Goal: Entertainment & Leisure: Consume media (video, audio)

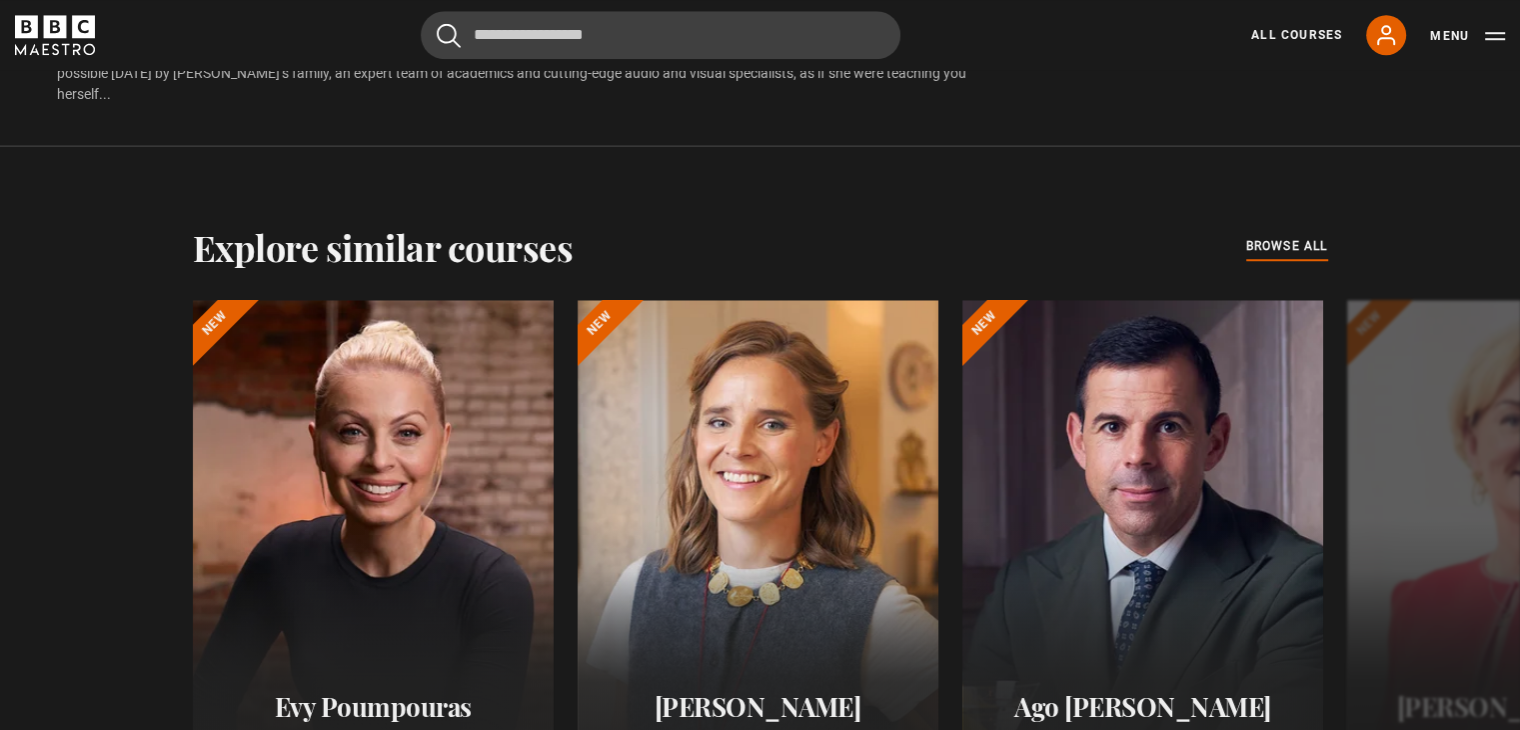
scroll to position [1735, 0]
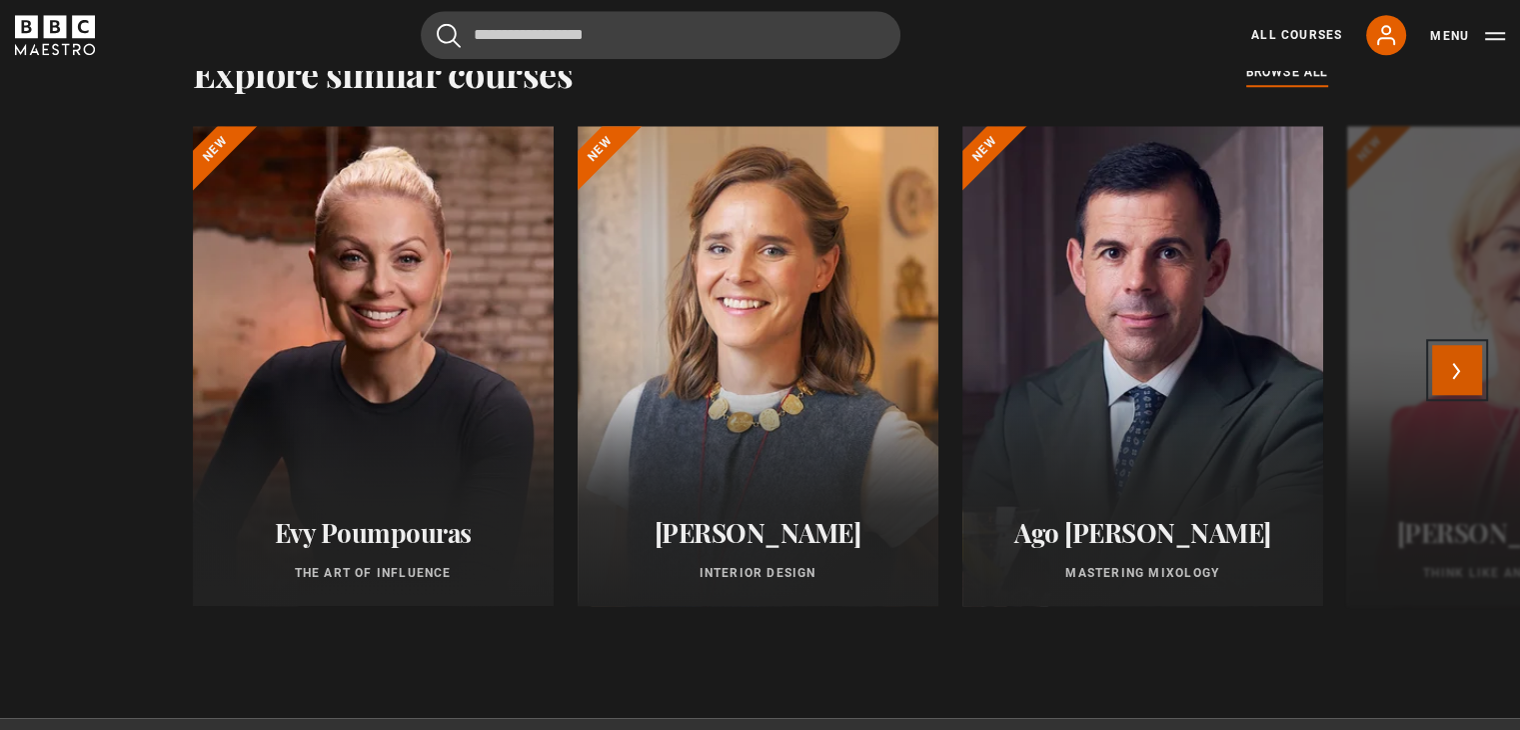
click at [1463, 361] on button "Next" at bounding box center [1457, 370] width 50 height 50
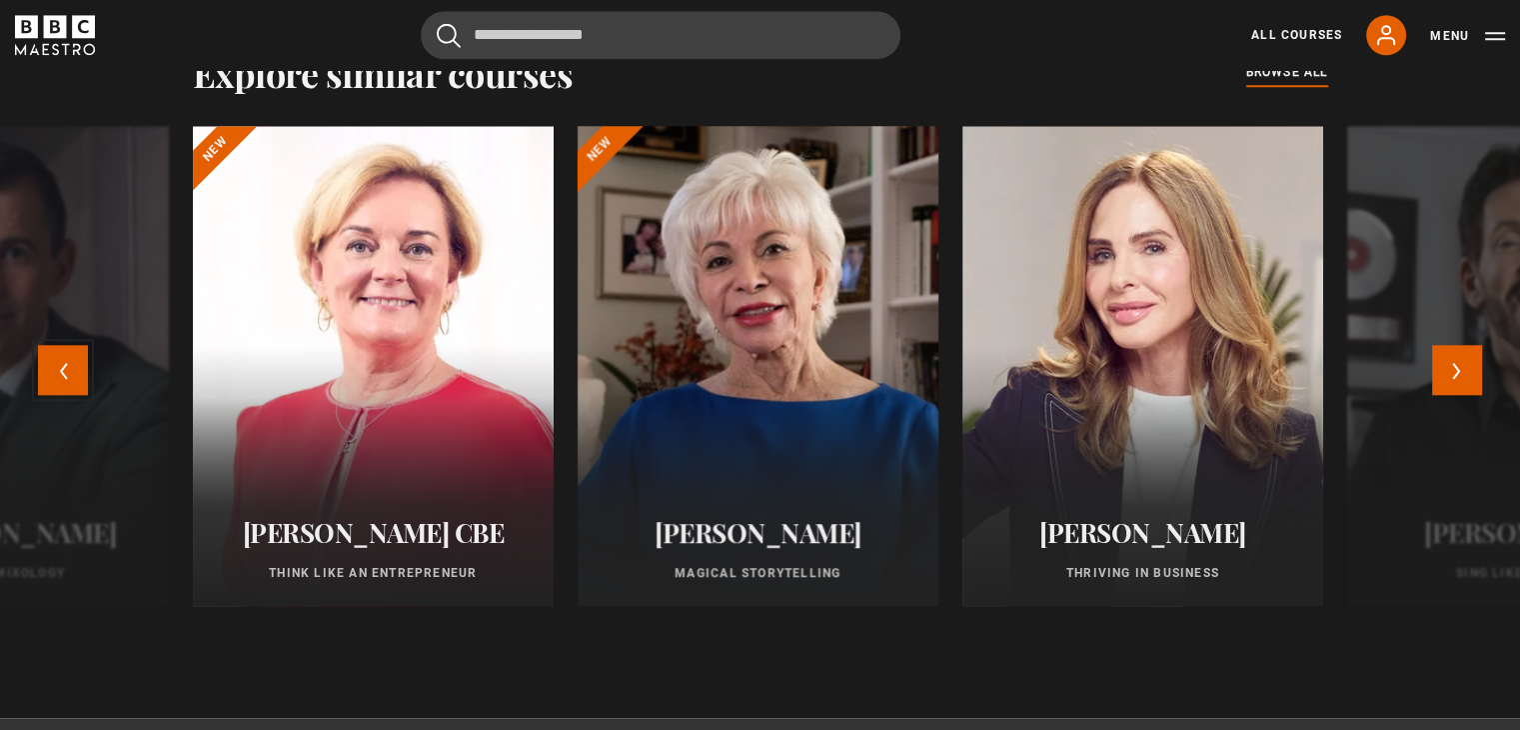
click at [54, 359] on button "Previous" at bounding box center [63, 370] width 50 height 50
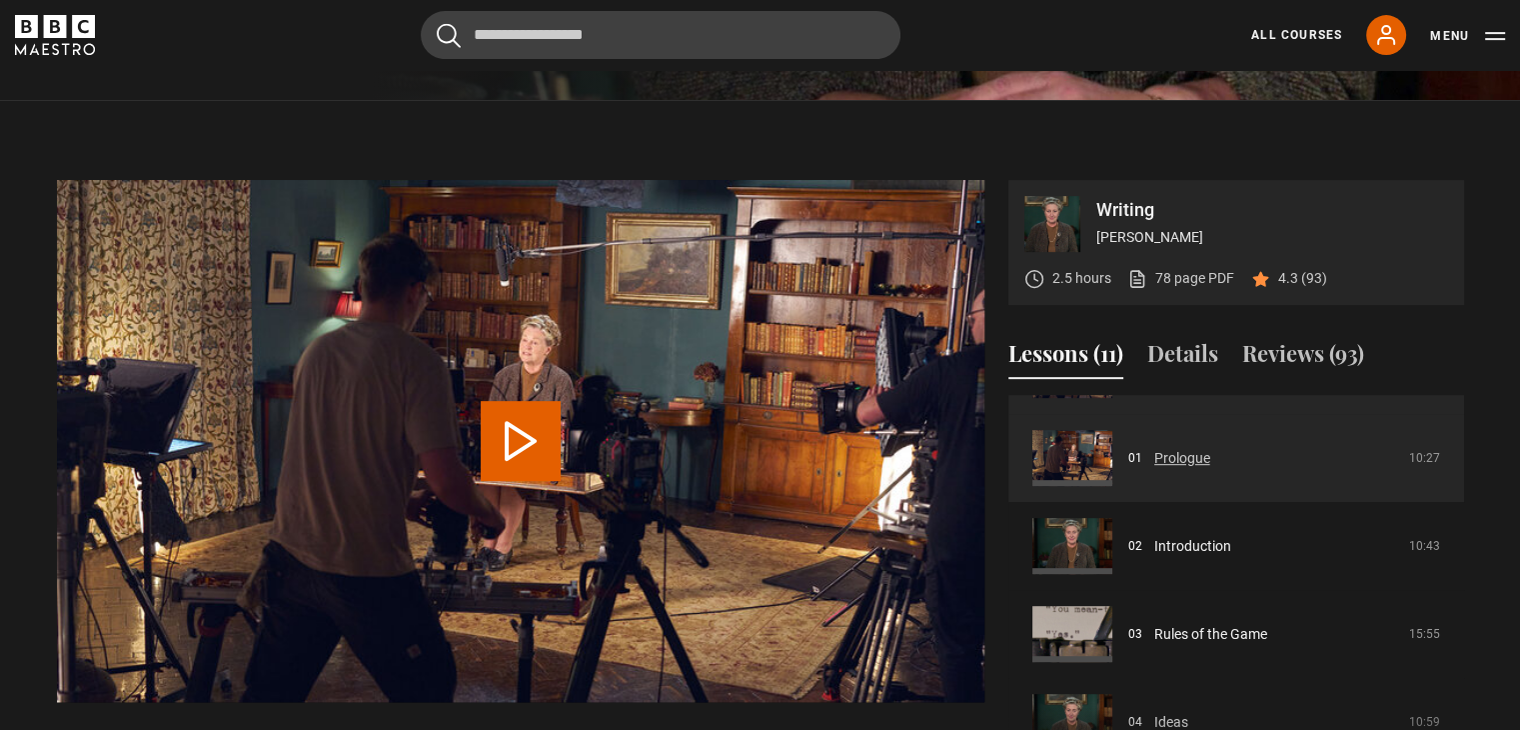
scroll to position [100, 0]
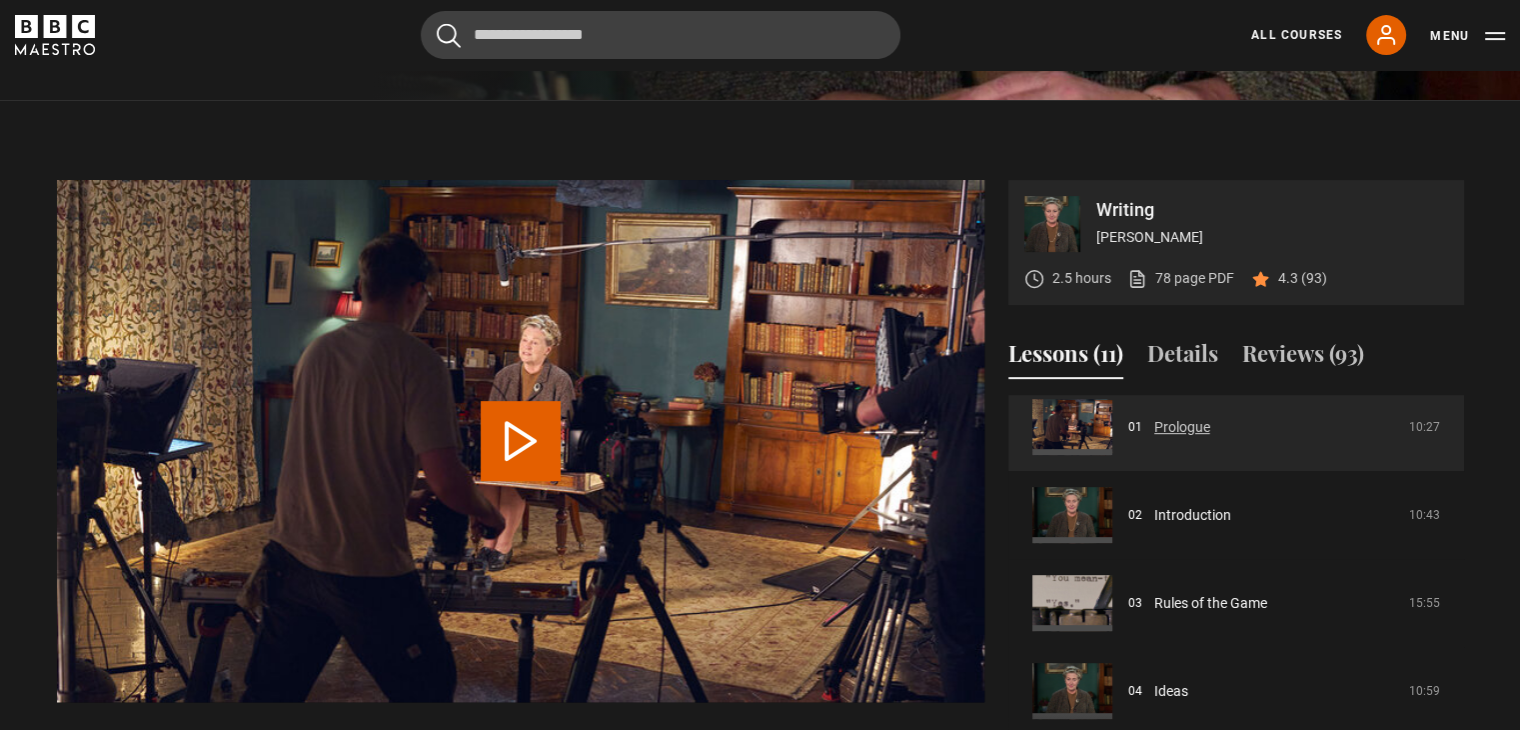
click at [1191, 432] on link "Prologue" at bounding box center [1183, 427] width 56 height 21
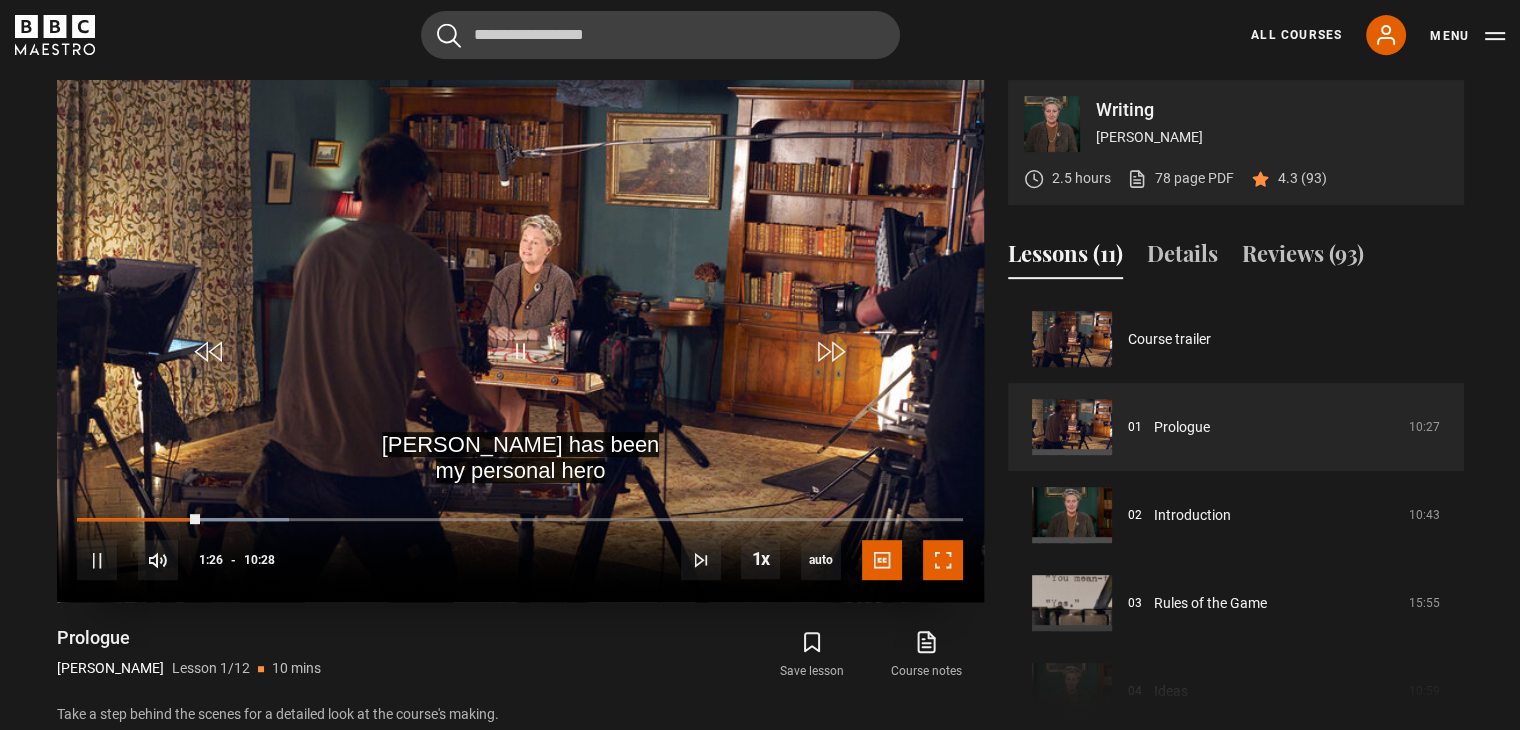
click at [945, 569] on span "Video Player" at bounding box center [944, 560] width 40 height 40
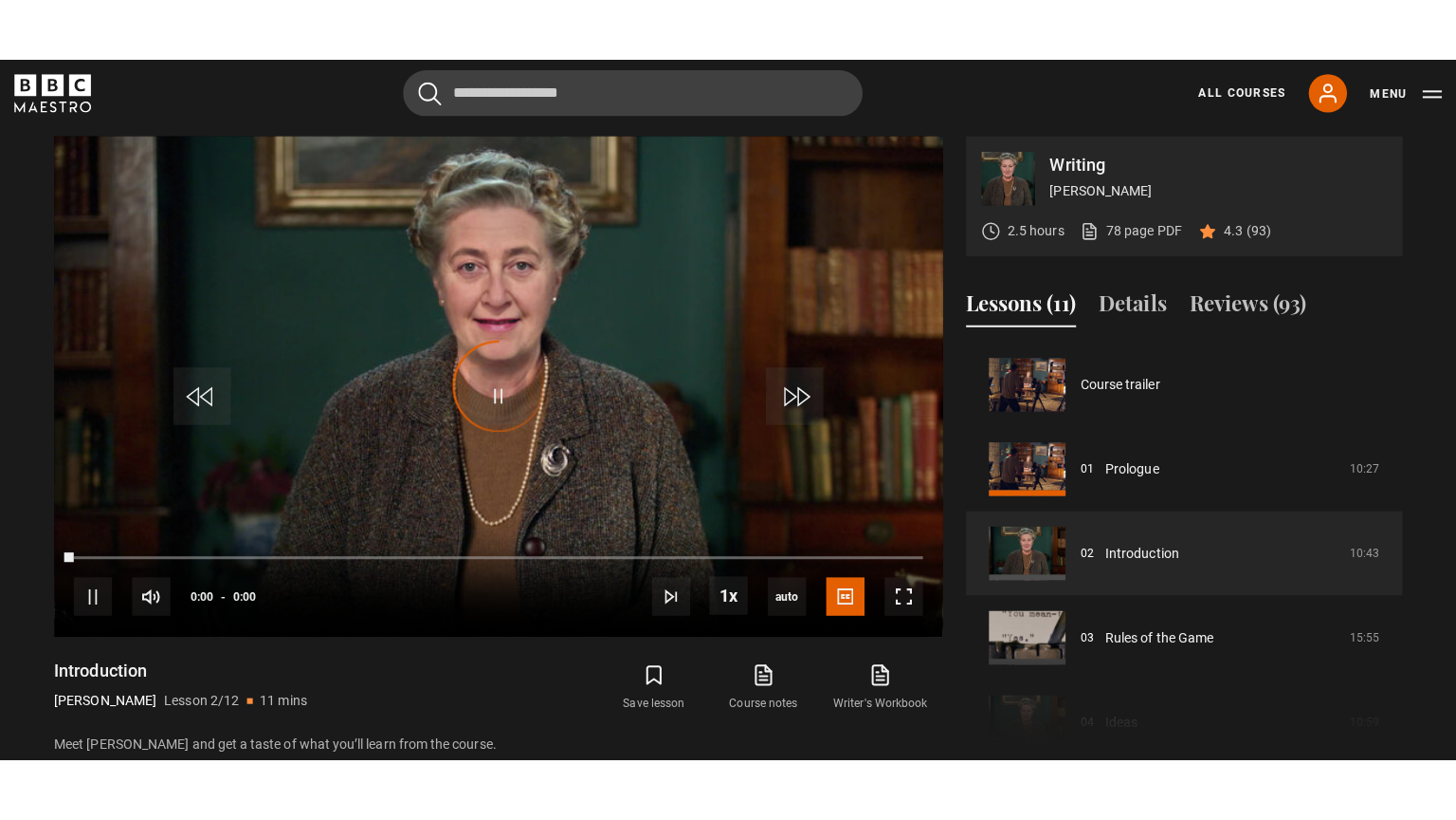
scroll to position [84, 0]
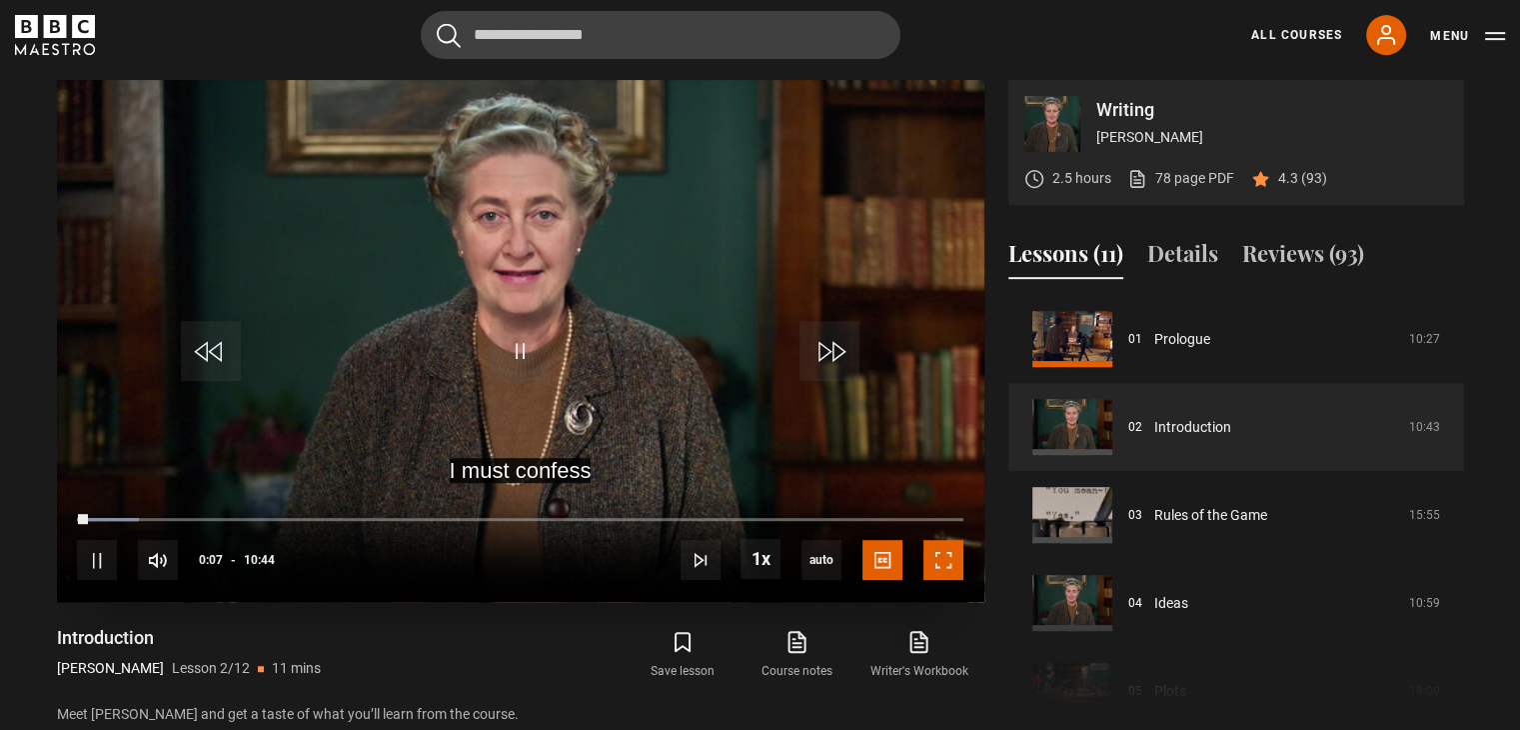
drag, startPoint x: 944, startPoint y: 551, endPoint x: 943, endPoint y: 638, distance: 87.0
click at [944, 551] on span "Video Player" at bounding box center [944, 560] width 40 height 40
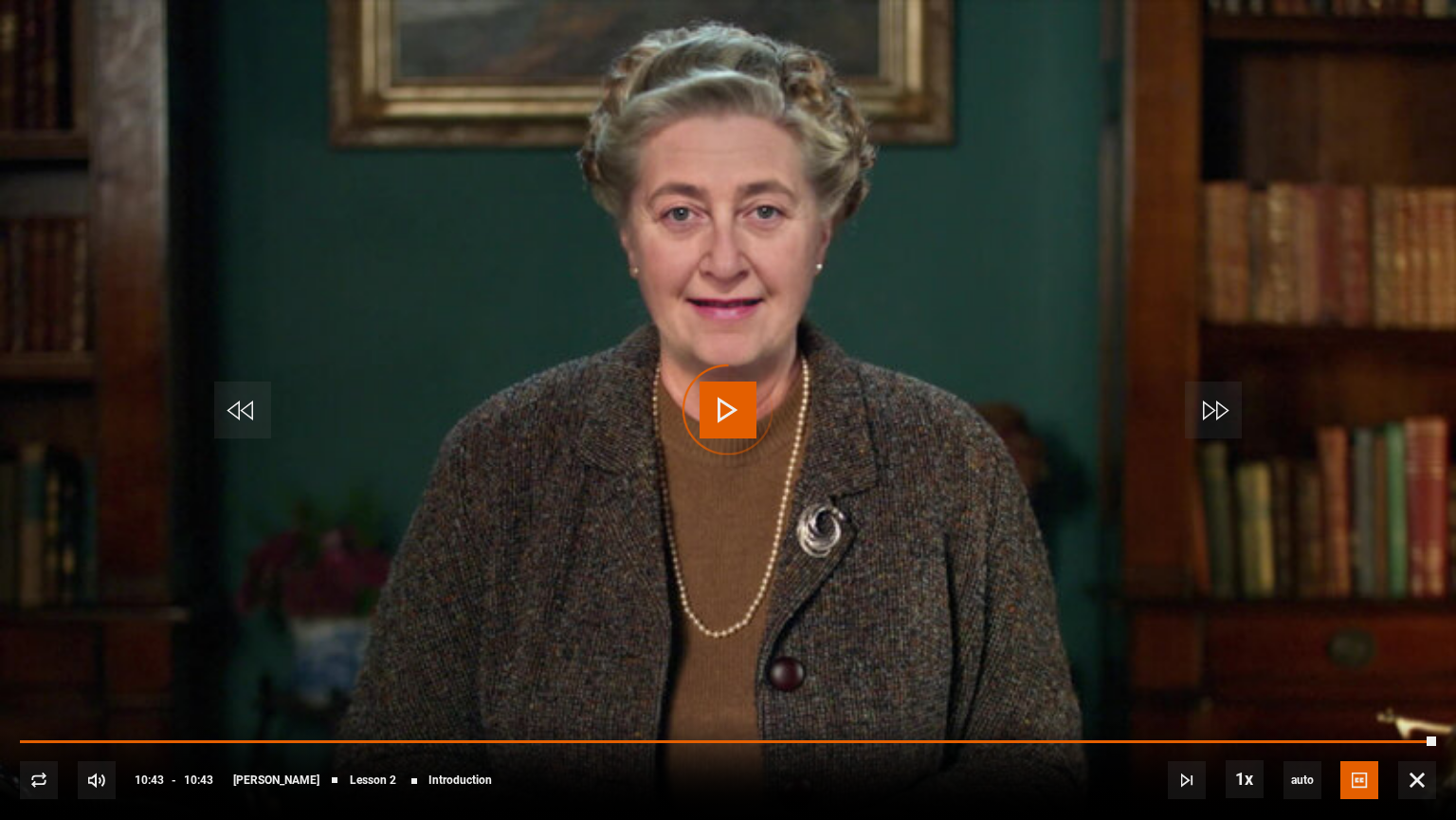
drag, startPoint x: 774, startPoint y: 466, endPoint x: 349, endPoint y: 9, distance: 624.1
click at [774, 466] on video "Video Player" at bounding box center [728, 410] width 1456 height 820
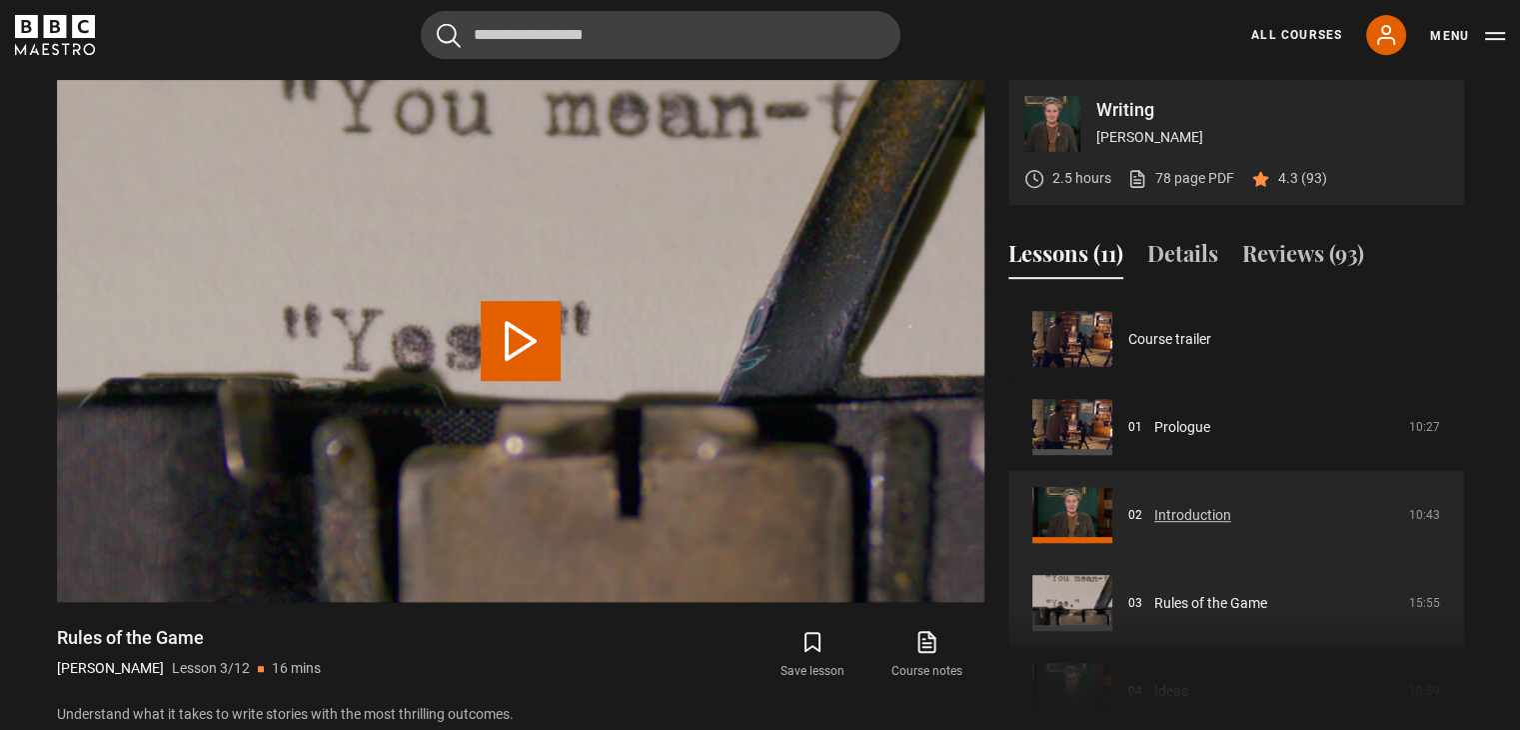
scroll to position [176, 0]
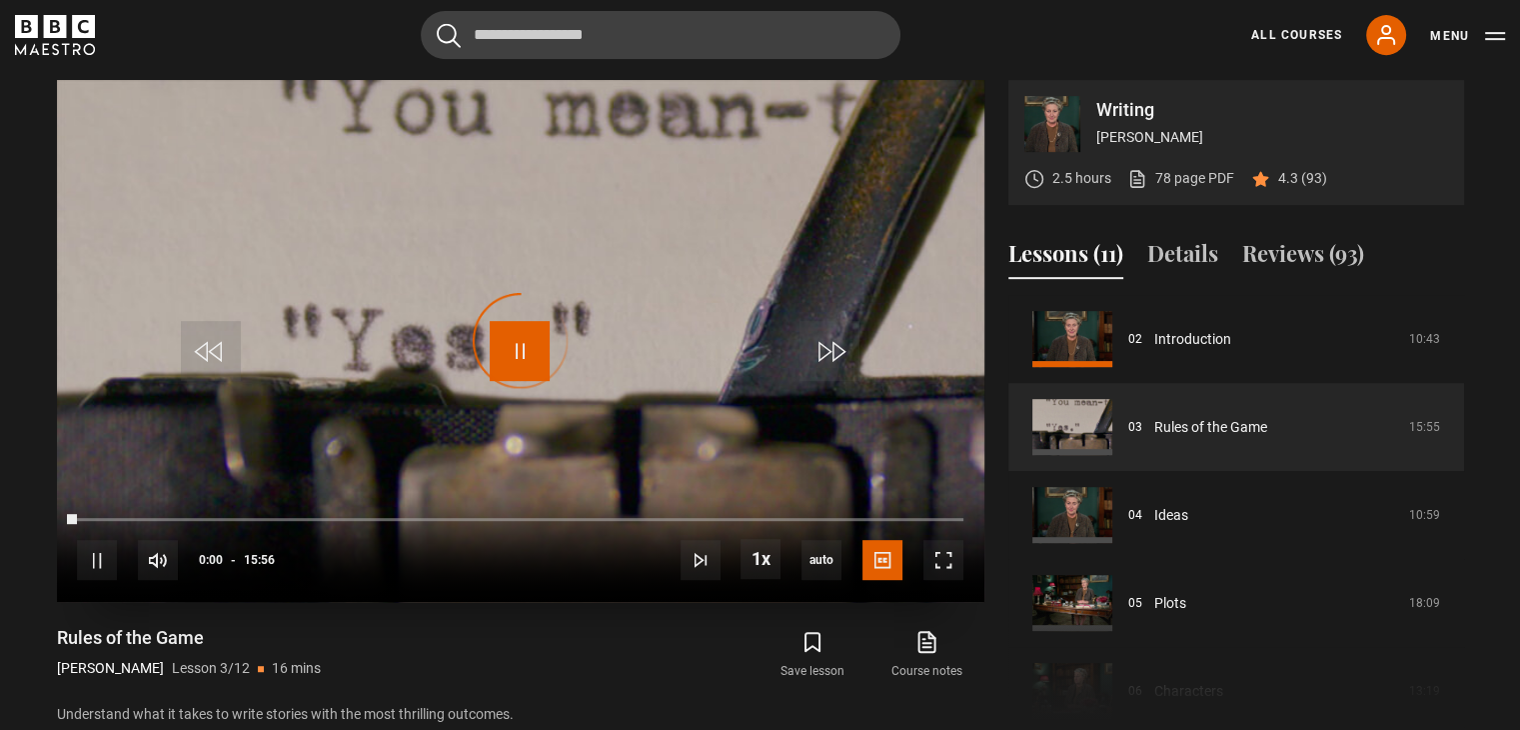
drag, startPoint x: 520, startPoint y: 350, endPoint x: 506, endPoint y: 351, distance: 14.0
click at [520, 350] on span "Video Player" at bounding box center [520, 351] width 60 height 60
